Goal: Communication & Community: Answer question/provide support

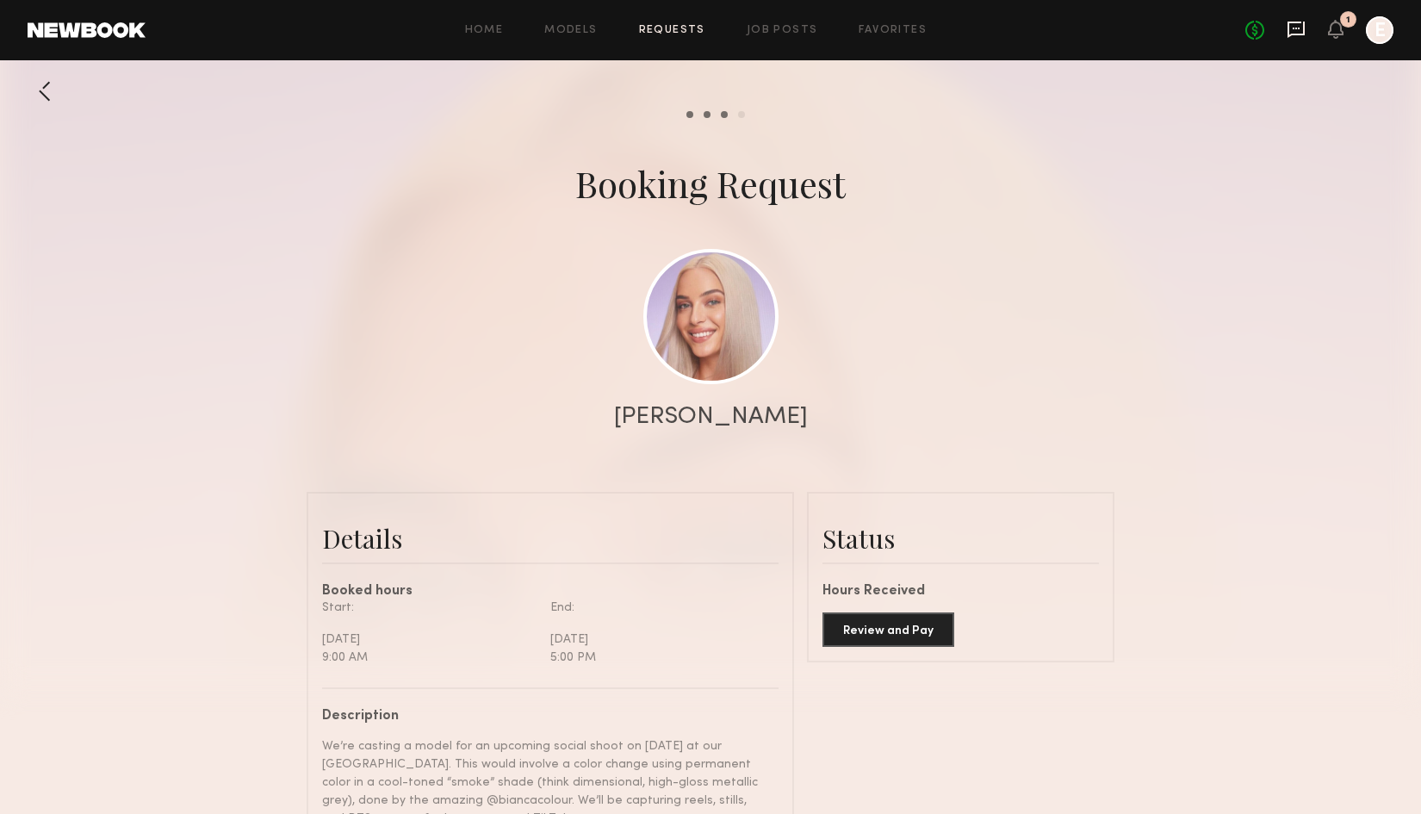
click at [1289, 23] on icon at bounding box center [1295, 30] width 17 height 16
click at [1299, 33] on icon at bounding box center [1295, 30] width 17 height 16
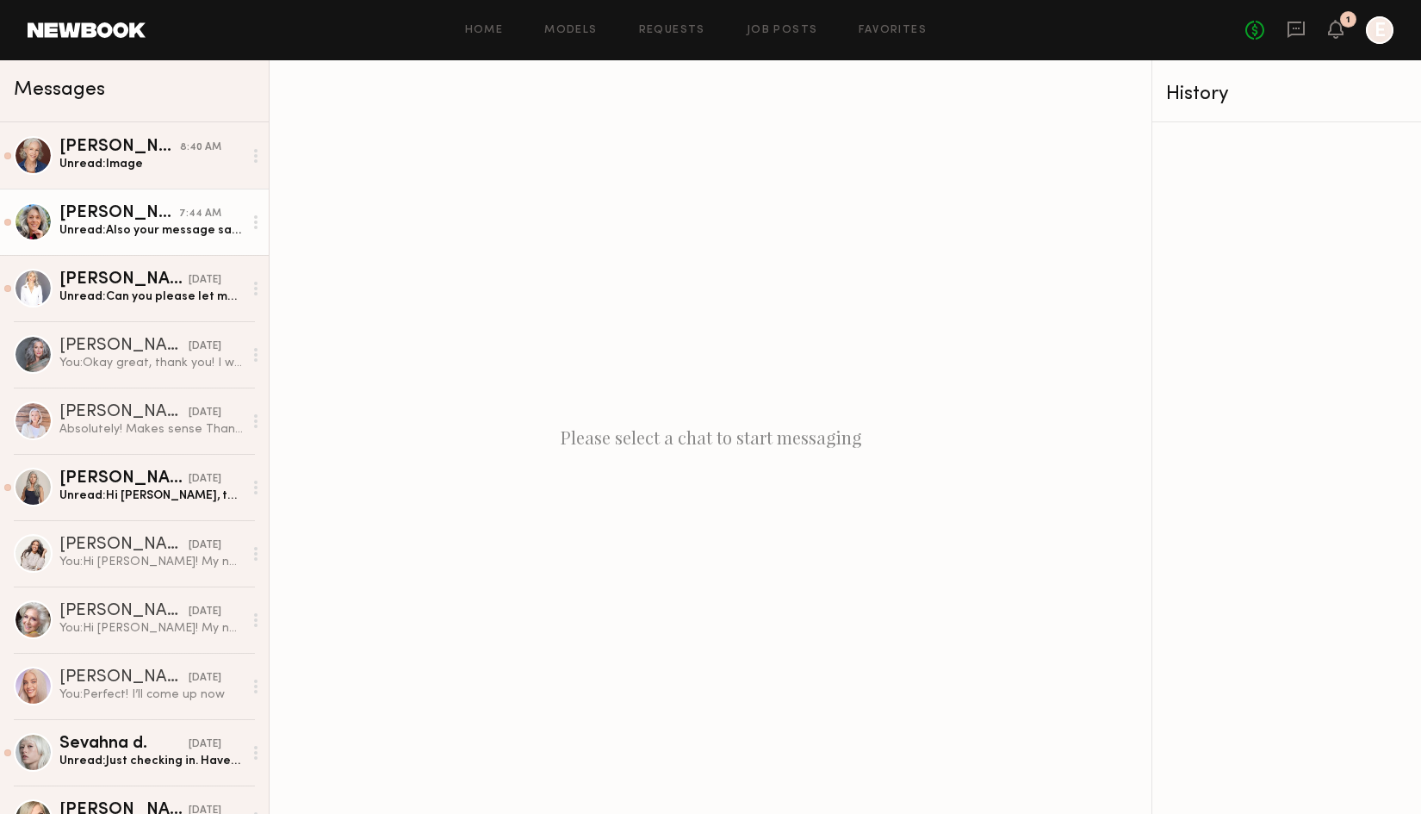
click at [174, 234] on div "Unread: Also your message said [DATE]. The 2nd is [DATE] so not sure if you’re …" at bounding box center [150, 230] width 183 height 16
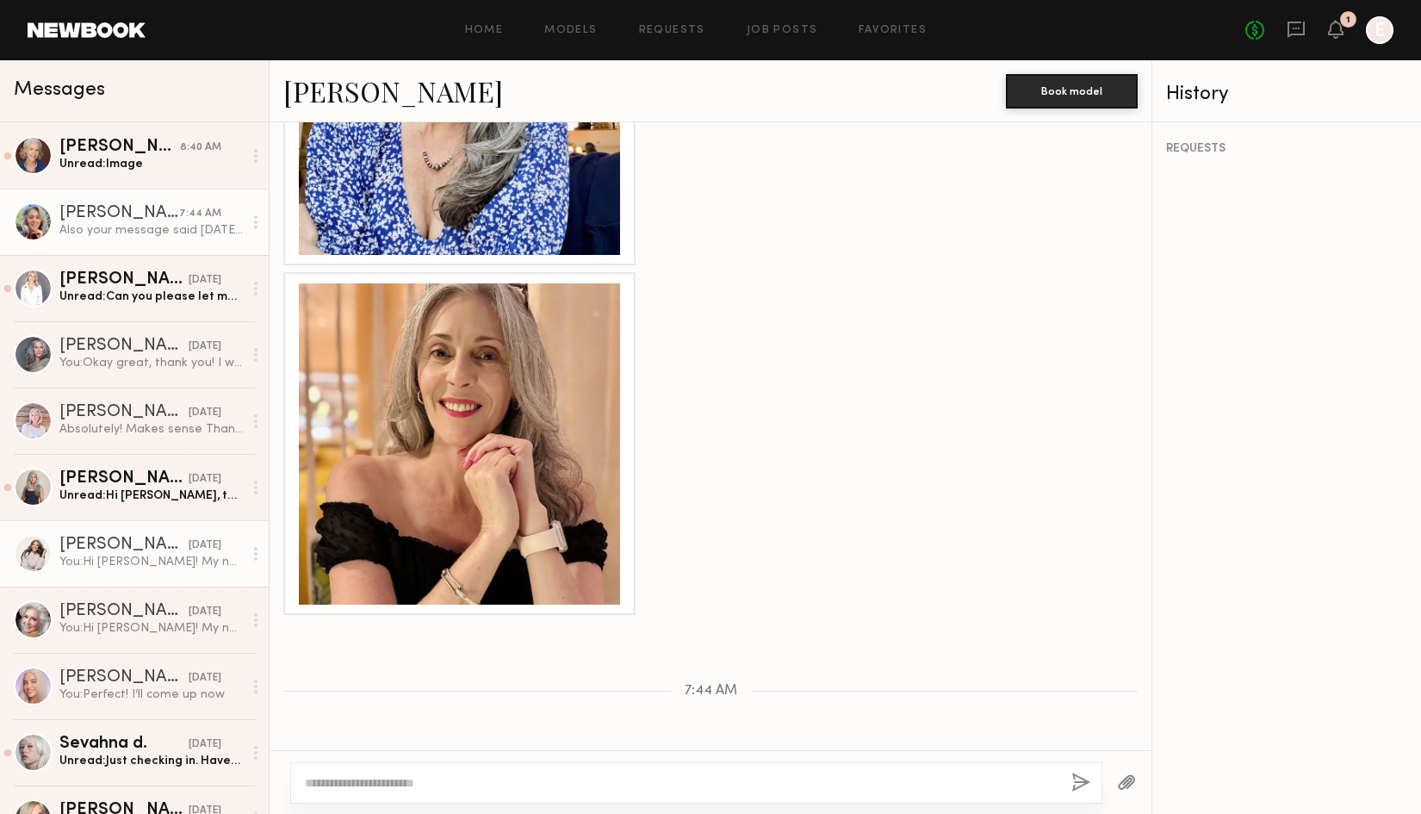
click at [100, 543] on div "[PERSON_NAME]" at bounding box center [123, 544] width 129 height 17
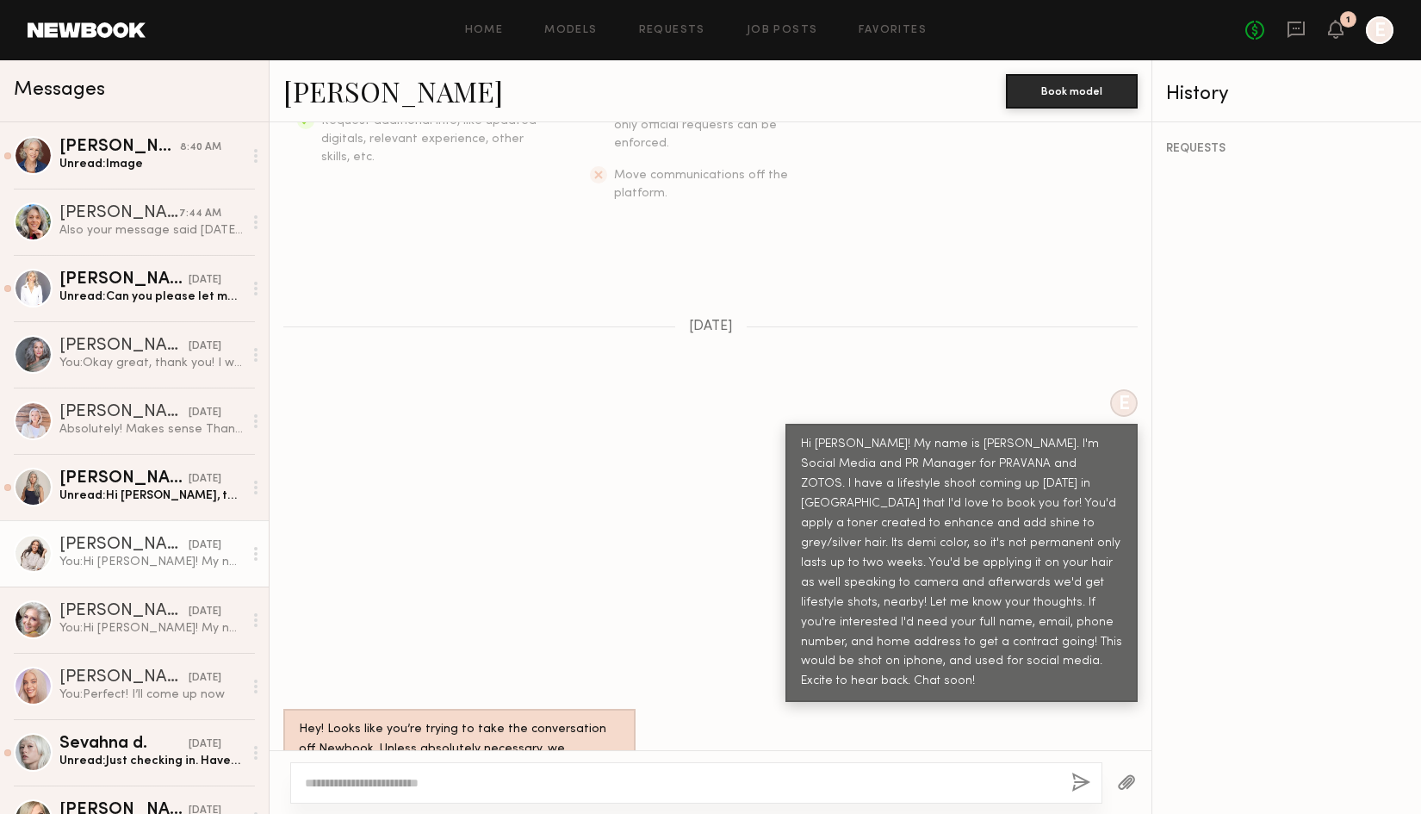
click at [437, 778] on textarea at bounding box center [681, 782] width 753 height 17
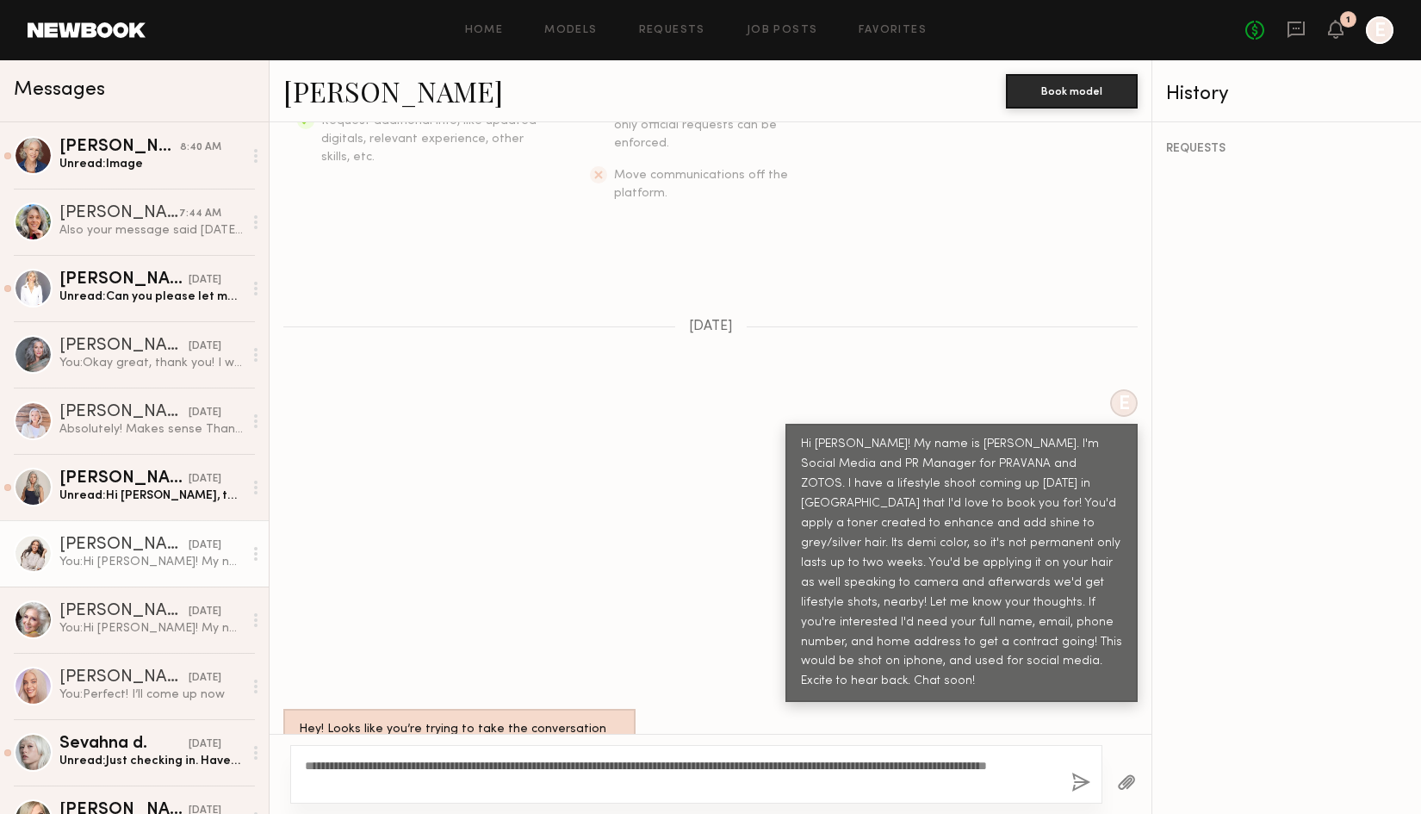
drag, startPoint x: 929, startPoint y: 764, endPoint x: 978, endPoint y: 776, distance: 50.5
click at [978, 776] on textarea "**********" at bounding box center [681, 774] width 753 height 34
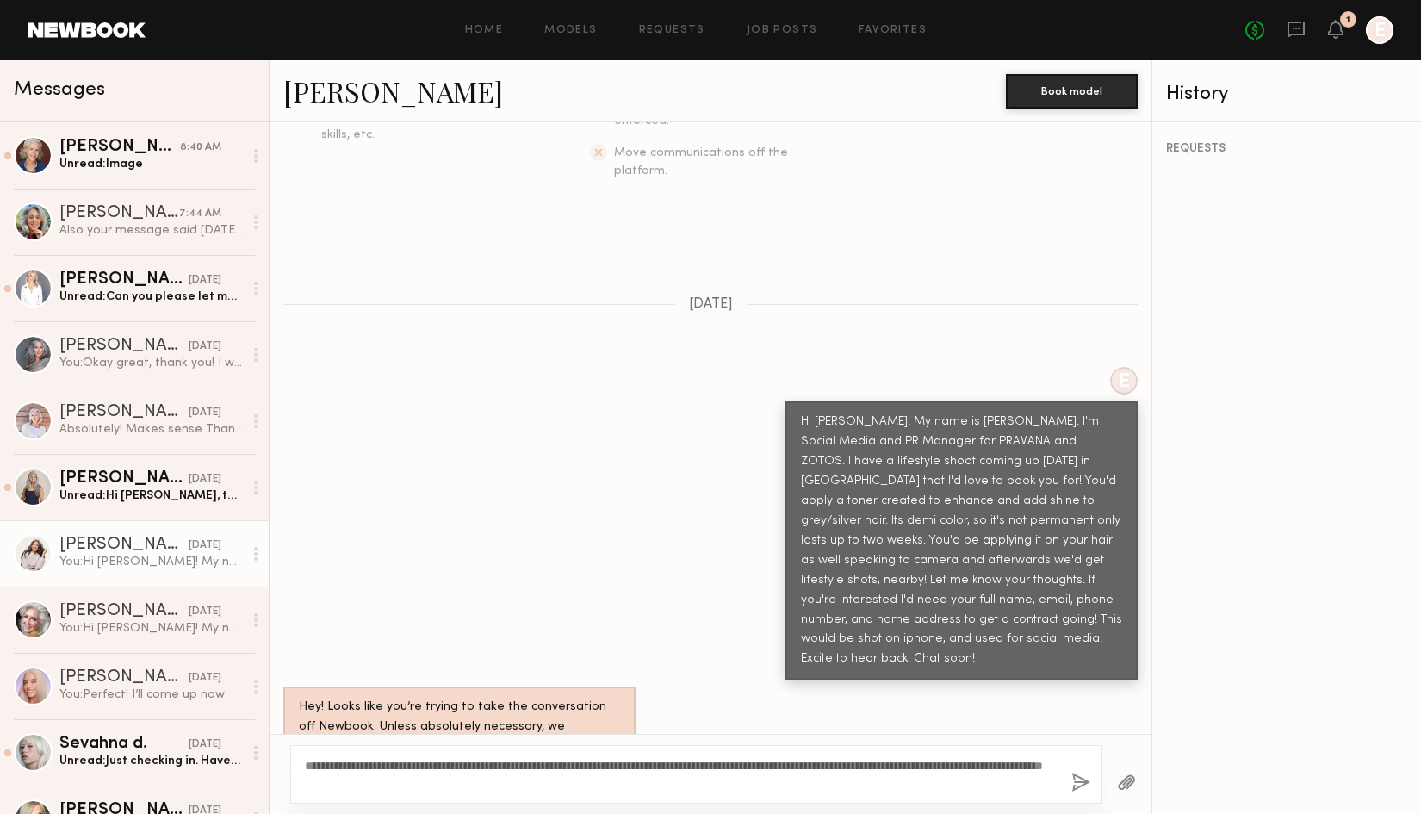
scroll to position [423, 0]
type textarea "**********"
click at [1079, 780] on button "button" at bounding box center [1080, 783] width 19 height 22
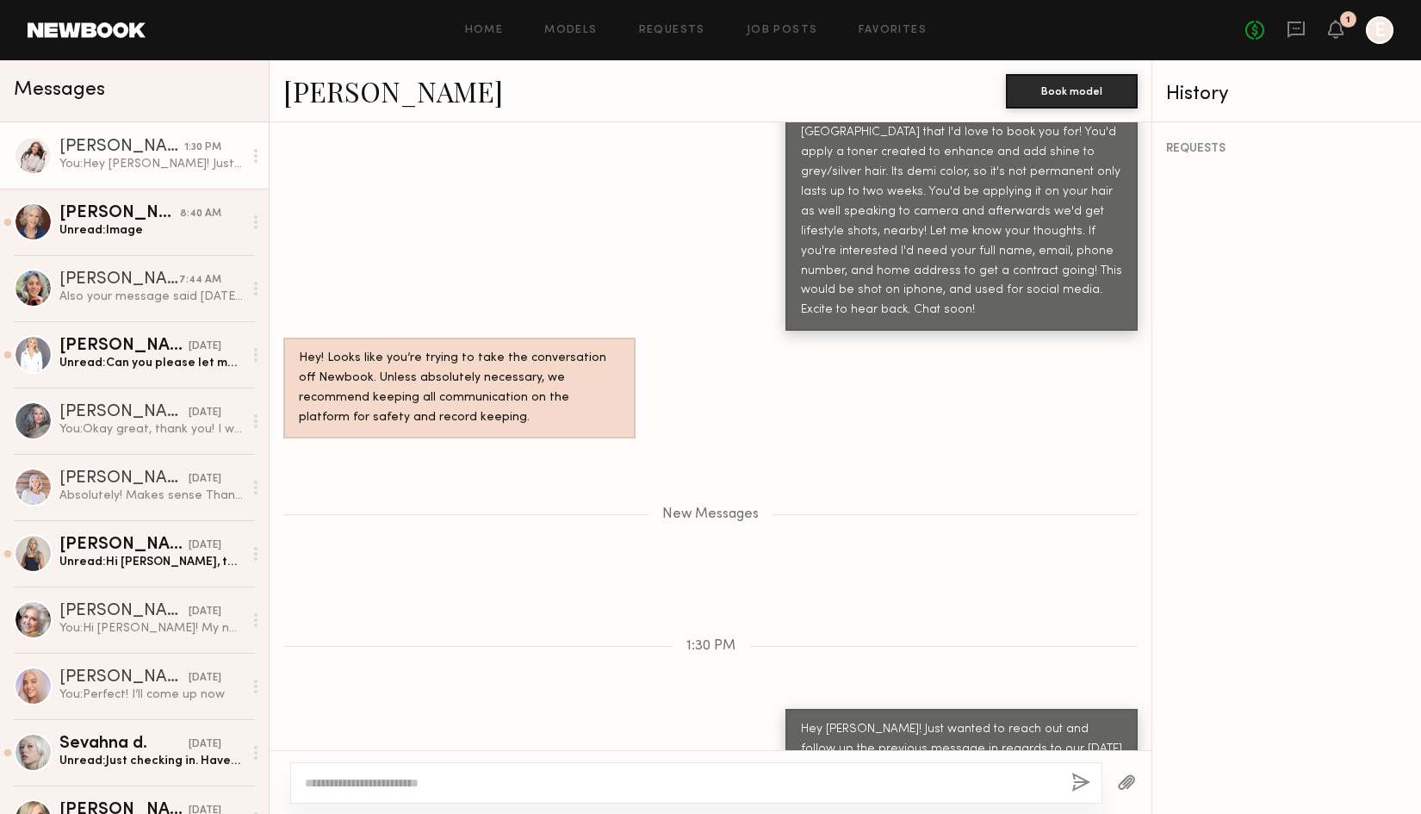
scroll to position [0, 0]
click at [374, 106] on link "[PERSON_NAME]" at bounding box center [393, 90] width 220 height 37
